Goal: Task Accomplishment & Management: Manage account settings

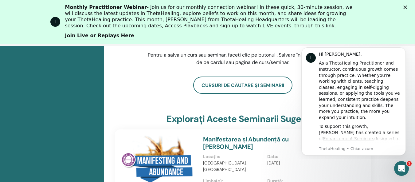
scroll to position [118, 0]
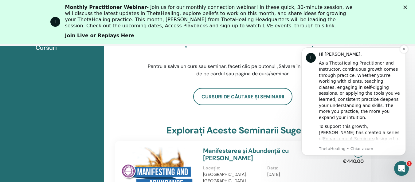
click at [357, 138] on div "To support this growth, [PERSON_NAME] has created a series of Enhancement Semin…" at bounding box center [359, 156] width 82 height 66
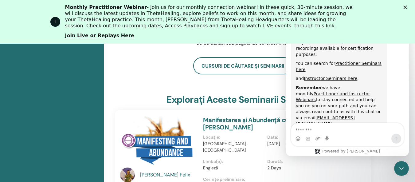
scroll to position [297, 0]
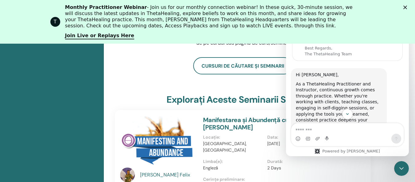
scroll to position [0, 0]
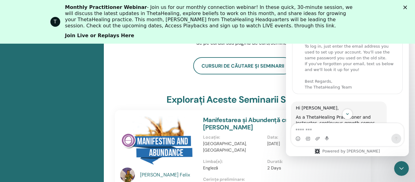
click at [92, 36] on link "Join Live or Replays Here" at bounding box center [99, 36] width 69 height 7
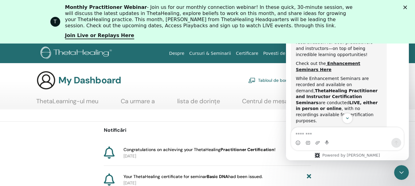
click at [407, 8] on icon "Închidere" at bounding box center [405, 8] width 4 height 4
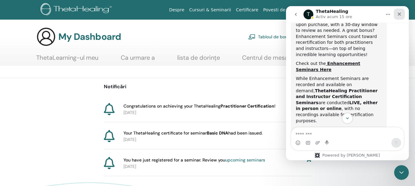
click at [399, 16] on icon "Închidere" at bounding box center [398, 14] width 5 height 5
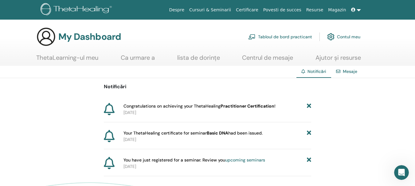
scroll to position [353, 0]
click at [344, 36] on link "Contul meu" at bounding box center [343, 36] width 33 height 13
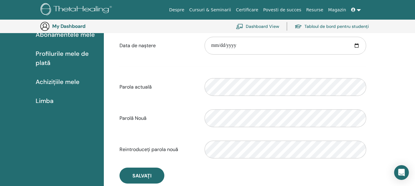
scroll to position [106, 0]
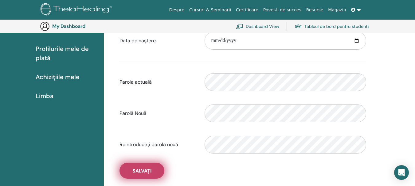
click at [135, 170] on span "Salvați" at bounding box center [141, 171] width 19 height 6
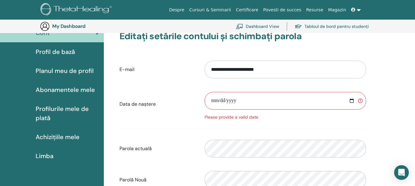
scroll to position [44, 0]
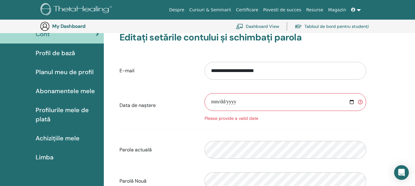
click at [255, 101] on input "date" at bounding box center [284, 102] width 161 height 18
click at [40, 35] on span "Cont" at bounding box center [43, 33] width 14 height 9
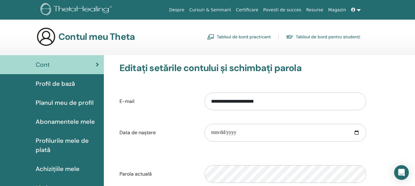
click at [50, 85] on span "Profil de bază" at bounding box center [55, 83] width 39 height 9
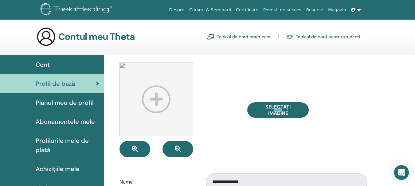
click at [43, 66] on span "Cont" at bounding box center [43, 64] width 14 height 9
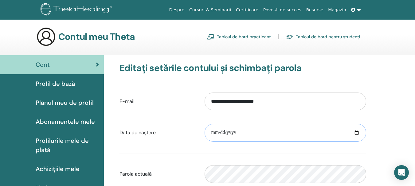
click at [214, 130] on input "date" at bounding box center [284, 133] width 161 height 18
type input "**********"
click at [172, 156] on form "**********" at bounding box center [242, 169] width 246 height 162
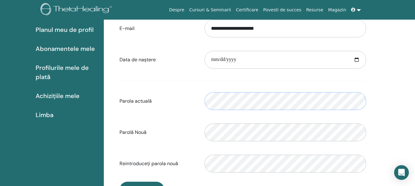
scroll to position [167, 0]
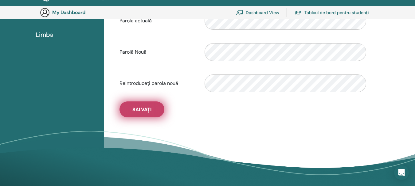
click at [140, 110] on span "Salvați" at bounding box center [141, 109] width 19 height 6
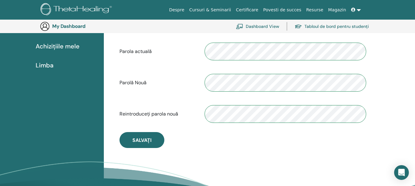
scroll to position [0, 0]
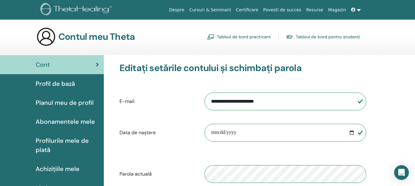
click at [46, 102] on span "Planul meu de profil" at bounding box center [65, 102] width 58 height 9
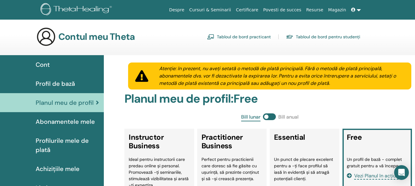
click at [229, 36] on link "Tabloul de bord practicant" at bounding box center [239, 37] width 64 height 10
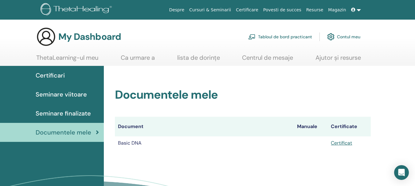
click at [342, 129] on th "Certificate" at bounding box center [348, 127] width 43 height 20
click at [342, 142] on link "Certificat" at bounding box center [340, 143] width 21 height 6
